Goal: Information Seeking & Learning: Check status

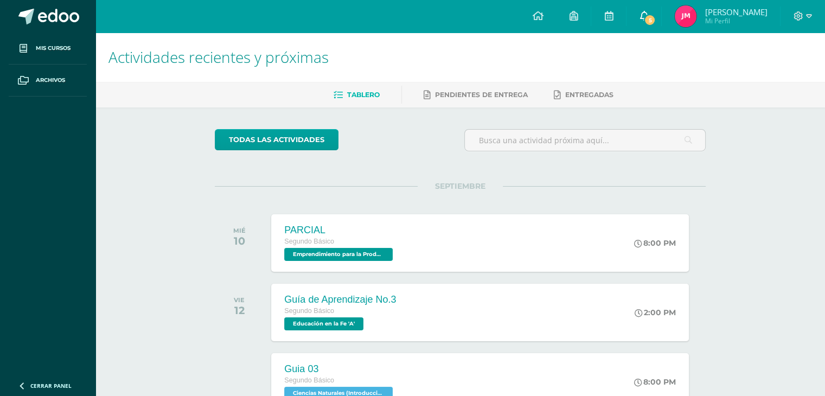
click at [645, 15] on icon at bounding box center [644, 16] width 9 height 10
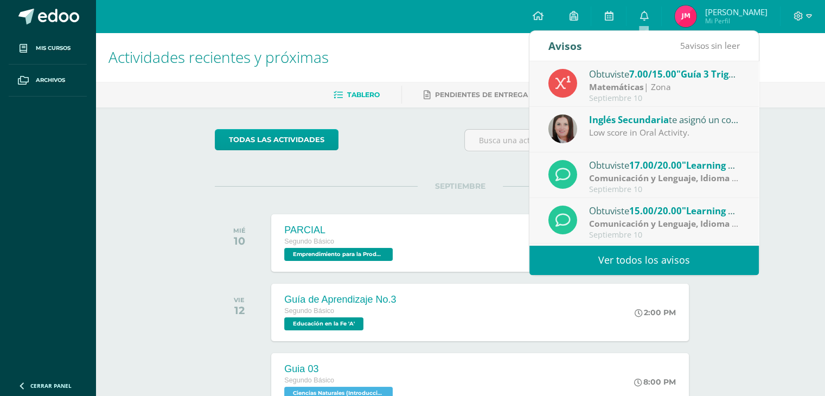
click at [621, 249] on link "Ver todos los avisos" at bounding box center [645, 260] width 230 height 30
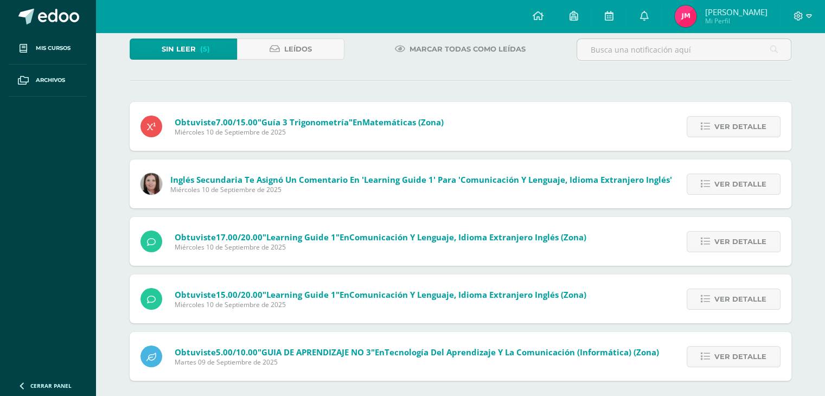
scroll to position [72, 0]
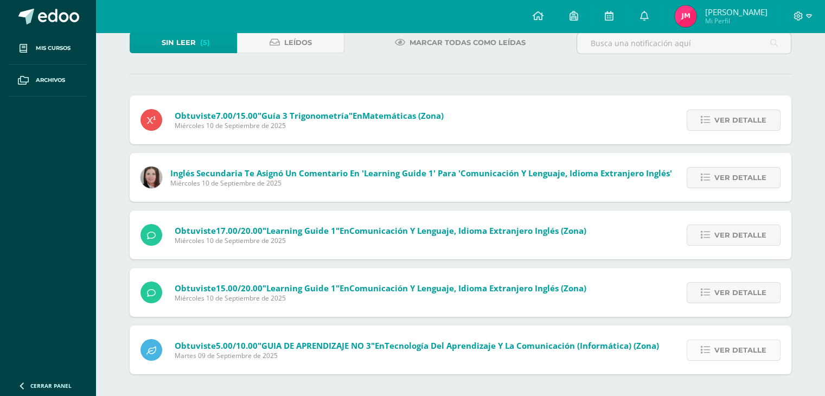
click at [747, 350] on span "Ver detalle" at bounding box center [741, 350] width 52 height 20
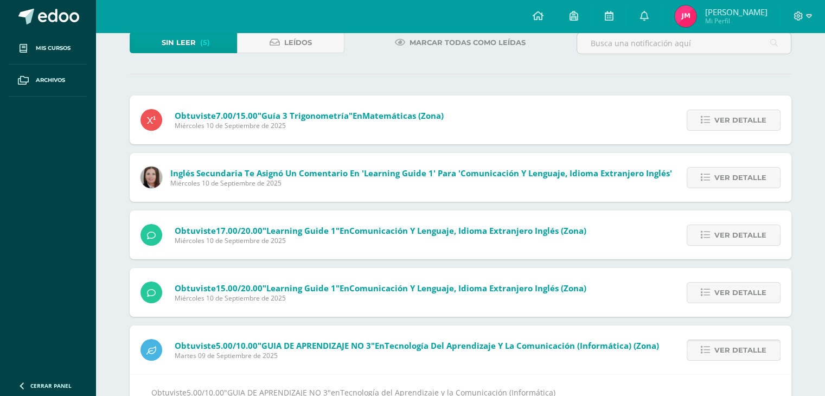
click at [747, 350] on span "Ver detalle" at bounding box center [741, 350] width 52 height 20
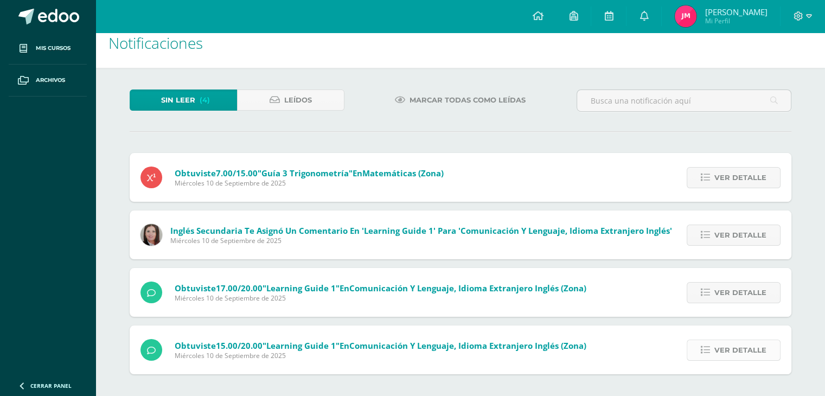
click at [732, 357] on span "Ver detalle" at bounding box center [741, 350] width 52 height 20
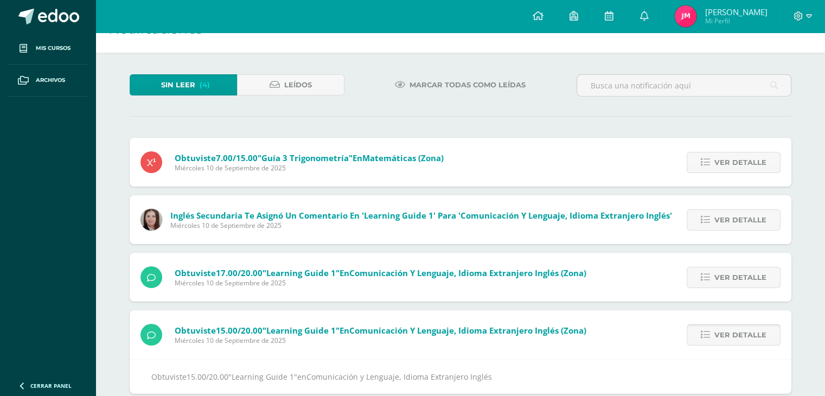
scroll to position [50, 0]
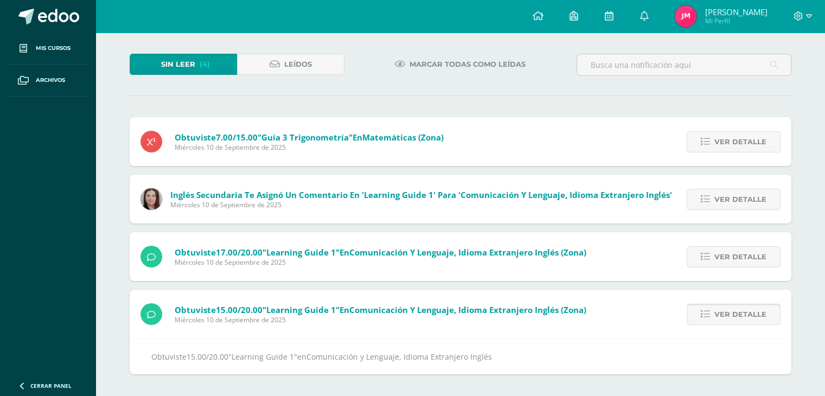
click at [742, 323] on span "Ver detalle" at bounding box center [741, 314] width 52 height 20
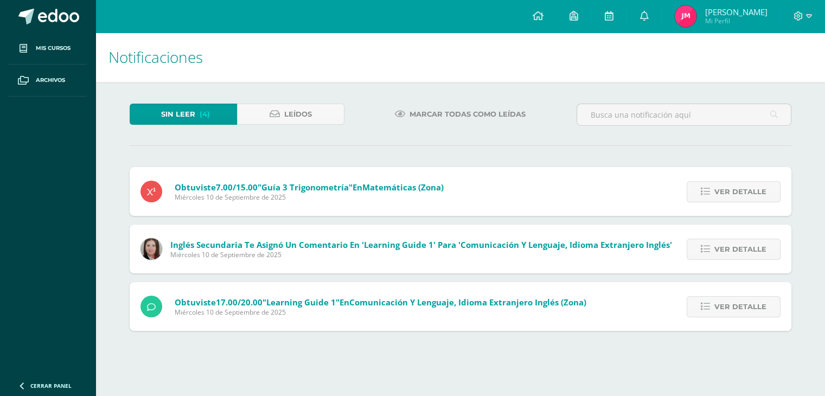
scroll to position [0, 0]
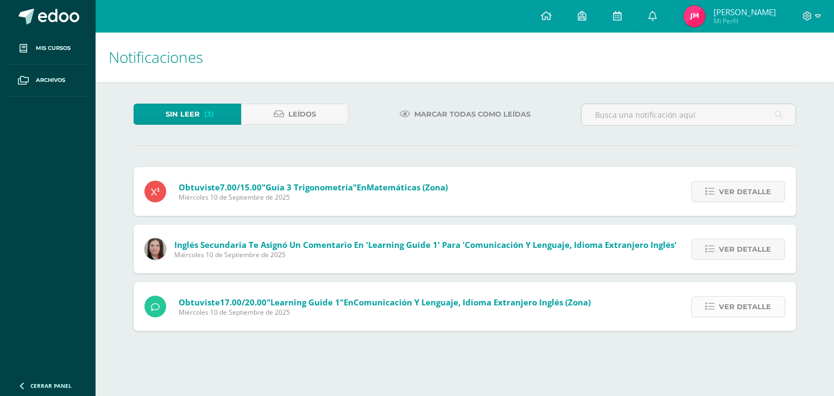
click at [737, 304] on span "Ver detalle" at bounding box center [745, 307] width 52 height 20
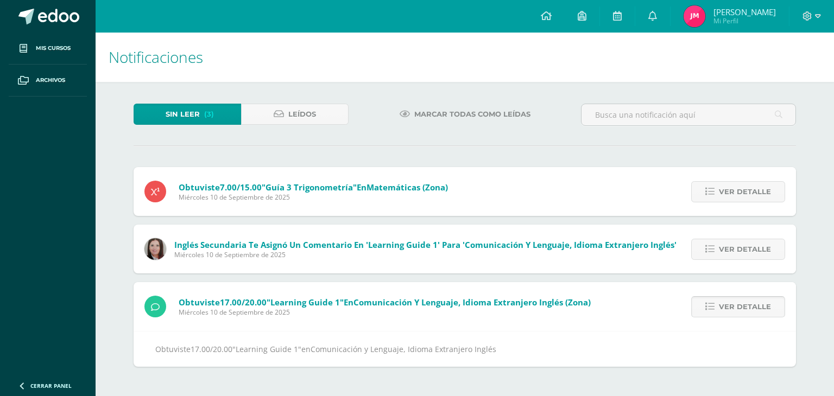
click at [737, 304] on span "Ver detalle" at bounding box center [745, 307] width 52 height 20
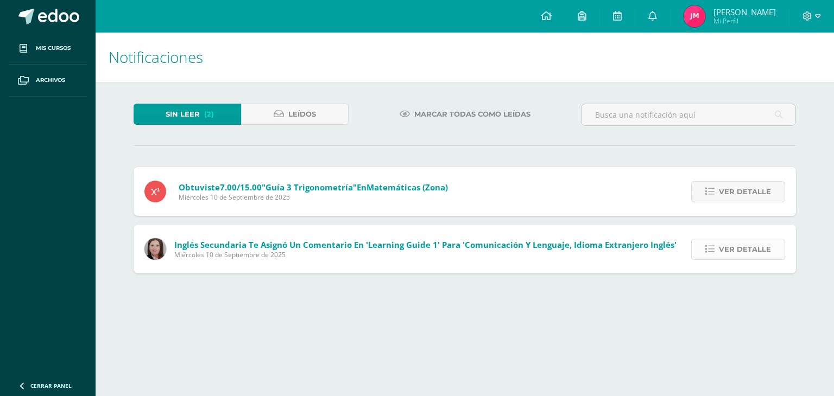
click at [742, 243] on span "Ver detalle" at bounding box center [745, 249] width 52 height 20
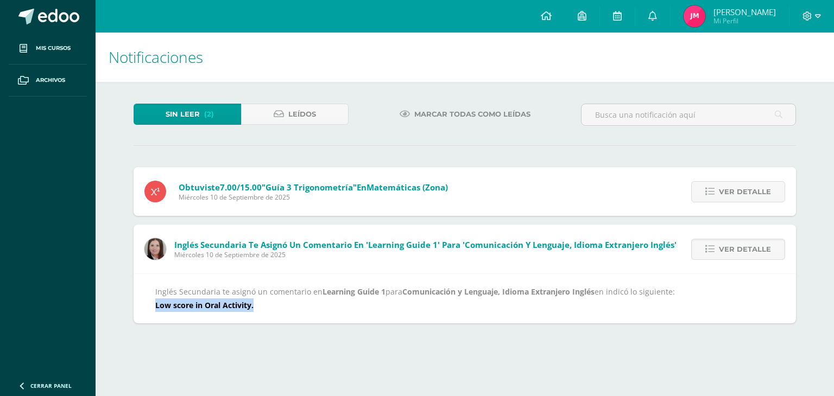
drag, startPoint x: 156, startPoint y: 302, endPoint x: 260, endPoint y: 307, distance: 104.3
click at [260, 307] on div "Inglés Secundaria te asignó un comentario en Learning Guide 1 para Comunicación…" at bounding box center [464, 298] width 619 height 27
copy b "Low score in Oral Activity."
click at [738, 252] on span "Ver detalle" at bounding box center [745, 249] width 52 height 20
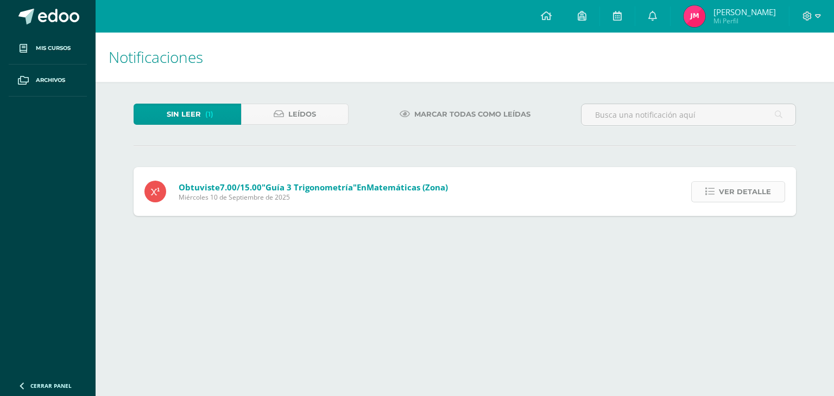
click at [719, 187] on link "Ver detalle" at bounding box center [738, 191] width 94 height 21
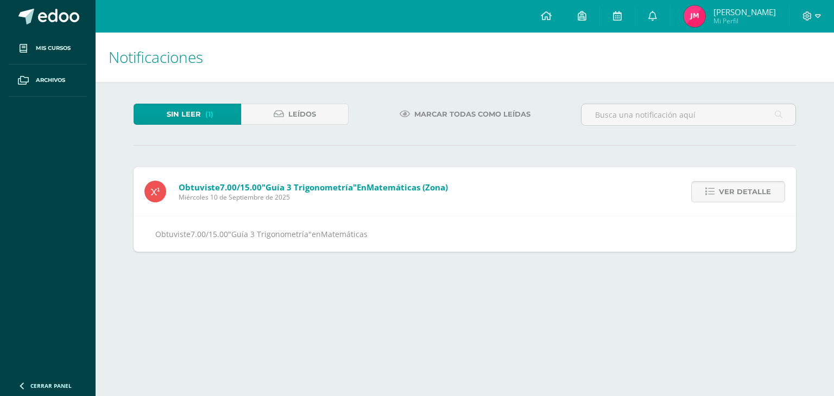
click at [719, 187] on link "Ver detalle" at bounding box center [738, 191] width 94 height 21
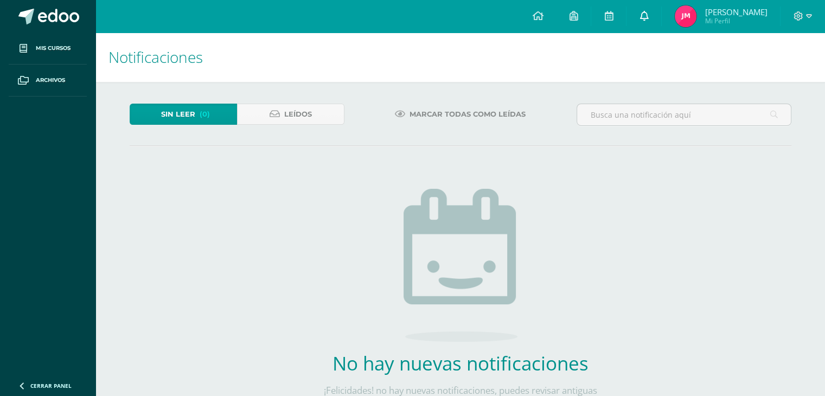
click at [644, 22] on span at bounding box center [644, 16] width 9 height 12
click at [491, 256] on img at bounding box center [461, 265] width 114 height 153
